Goal: Find specific page/section: Find specific page/section

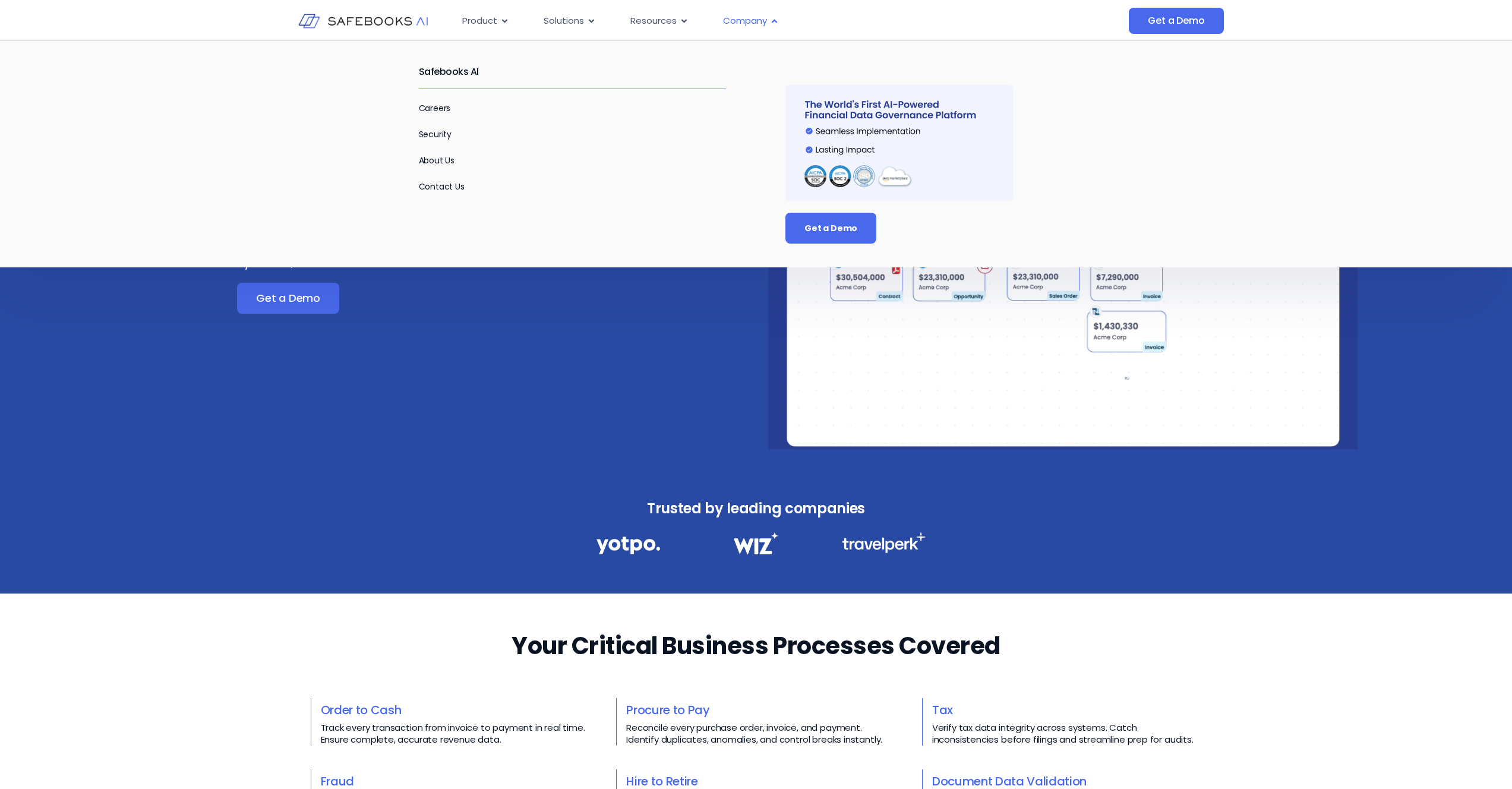
click at [761, 20] on span "Company" at bounding box center [744, 21] width 44 height 13
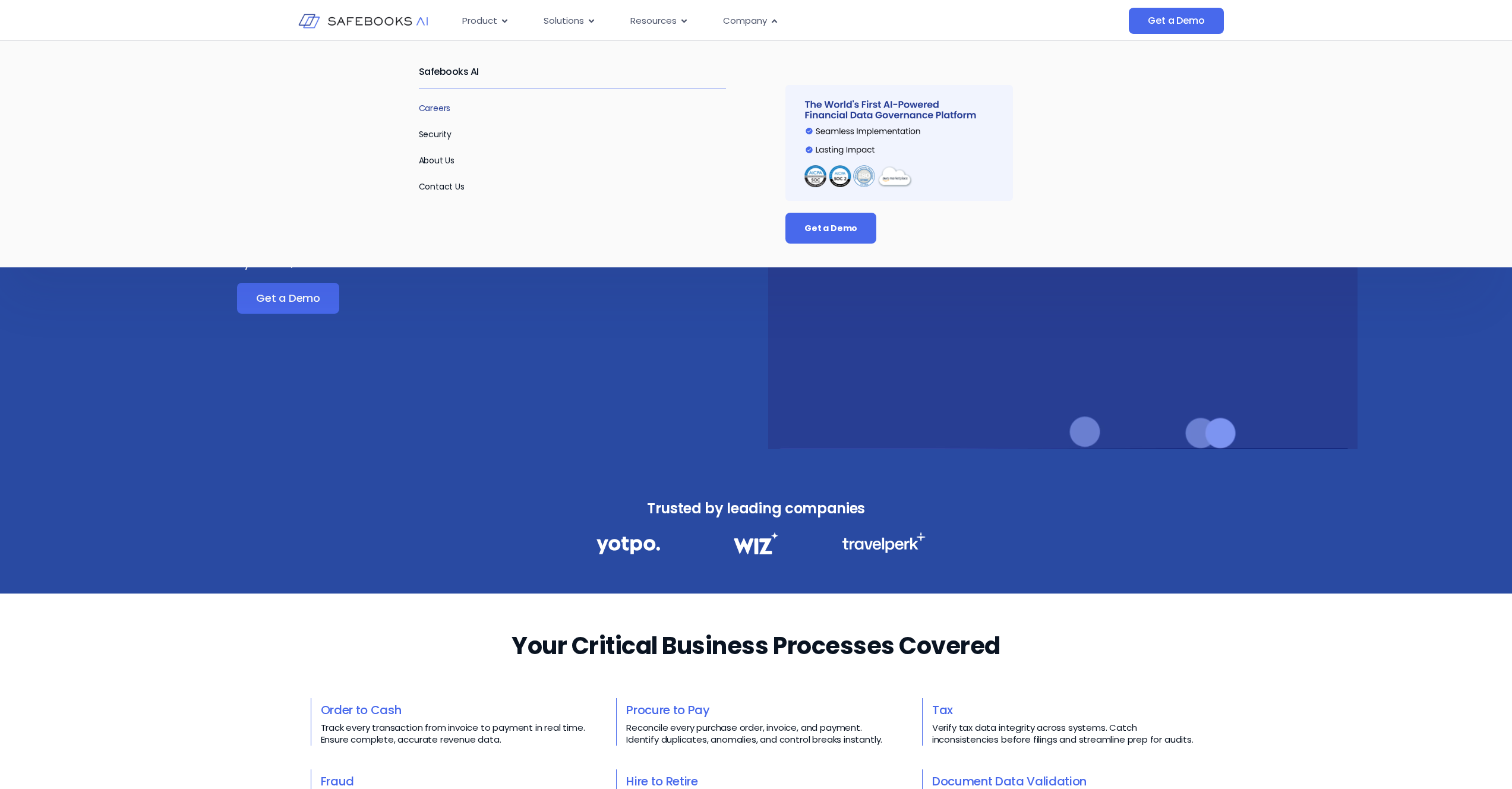
click at [430, 110] on link "Careers" at bounding box center [435, 108] width 32 height 12
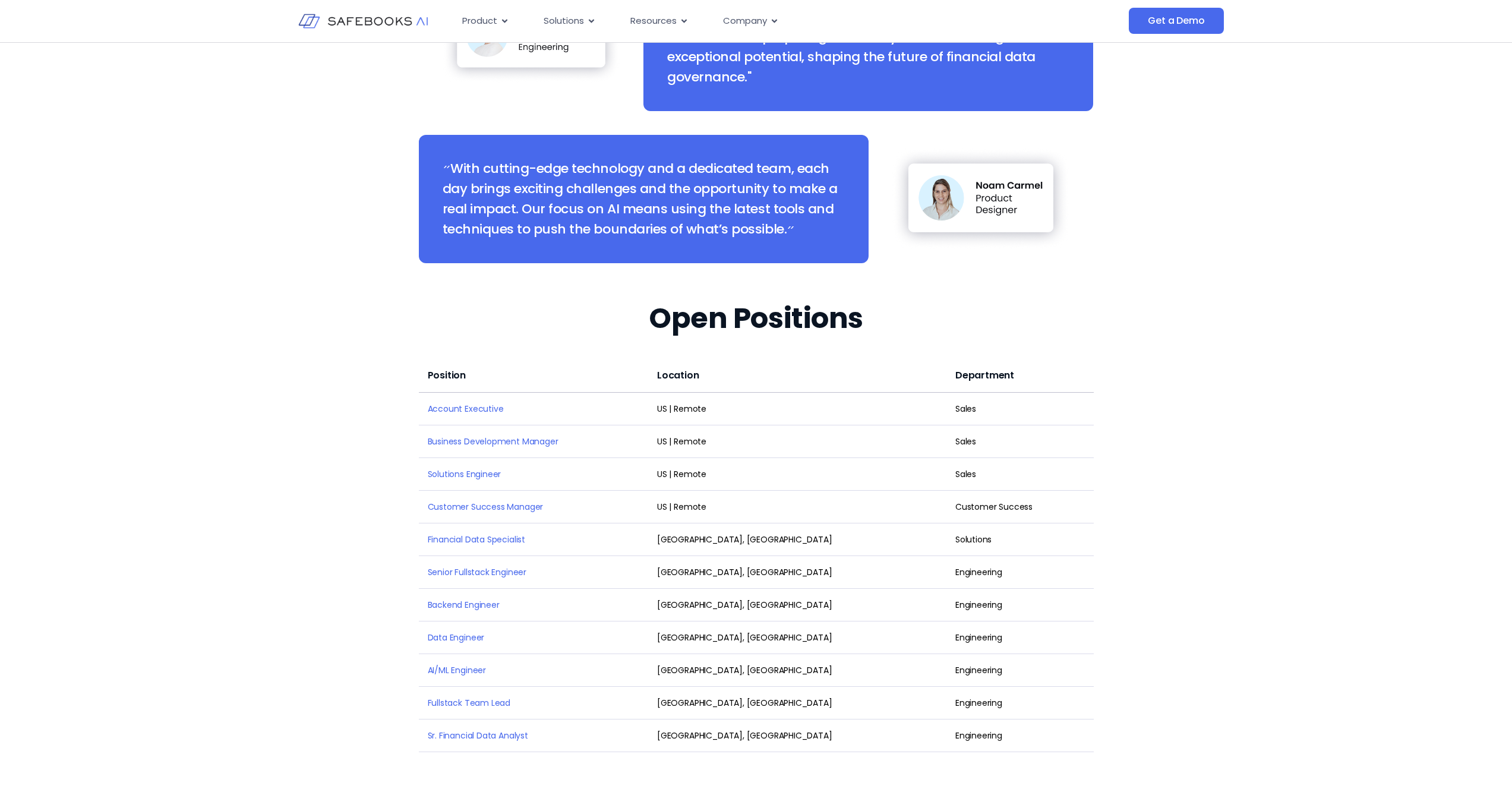
scroll to position [1385, 0]
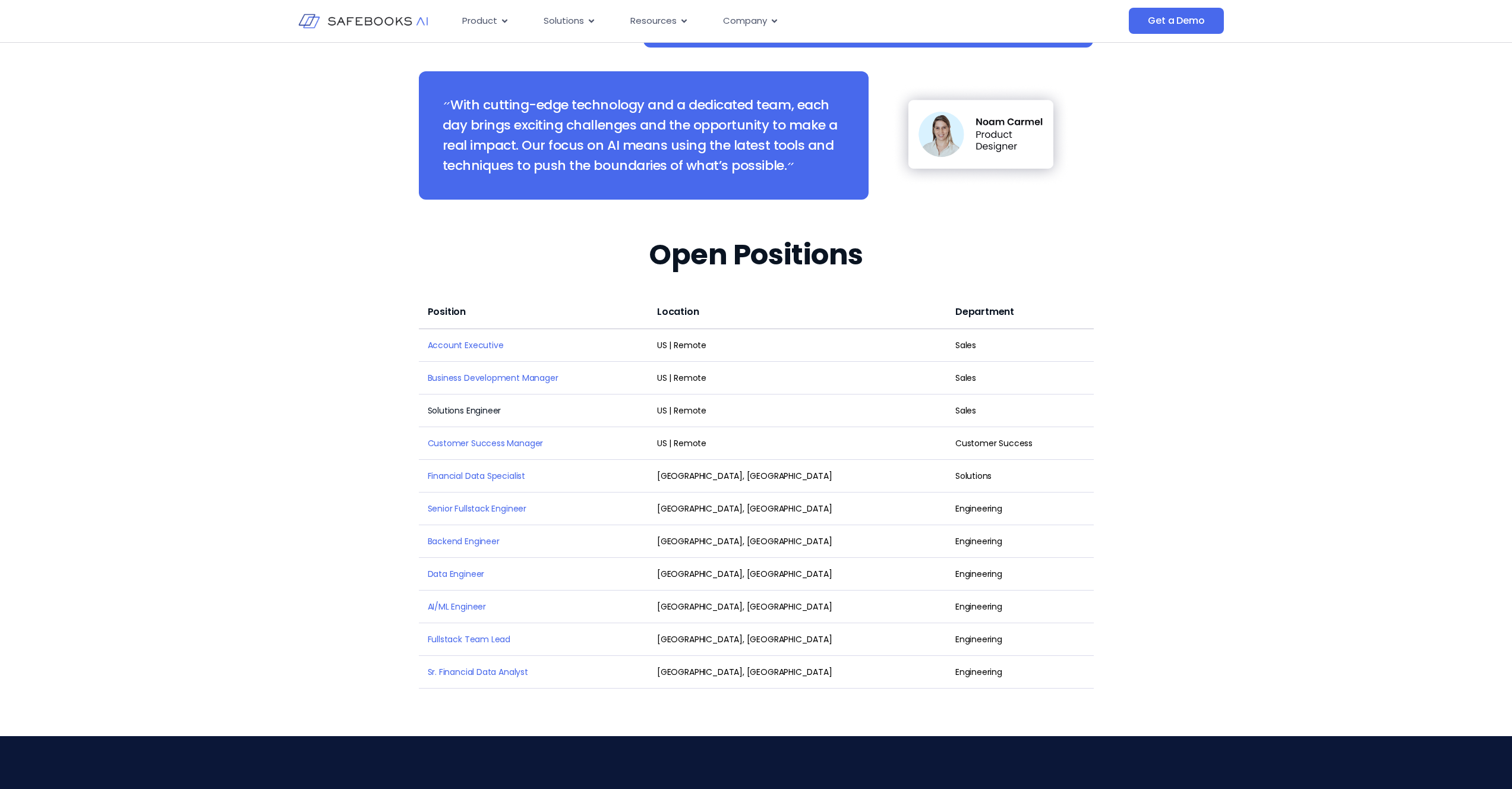
click at [464, 405] on link "Solutions Engineer" at bounding box center [464, 410] width 74 height 12
